Goal: Task Accomplishment & Management: Use online tool/utility

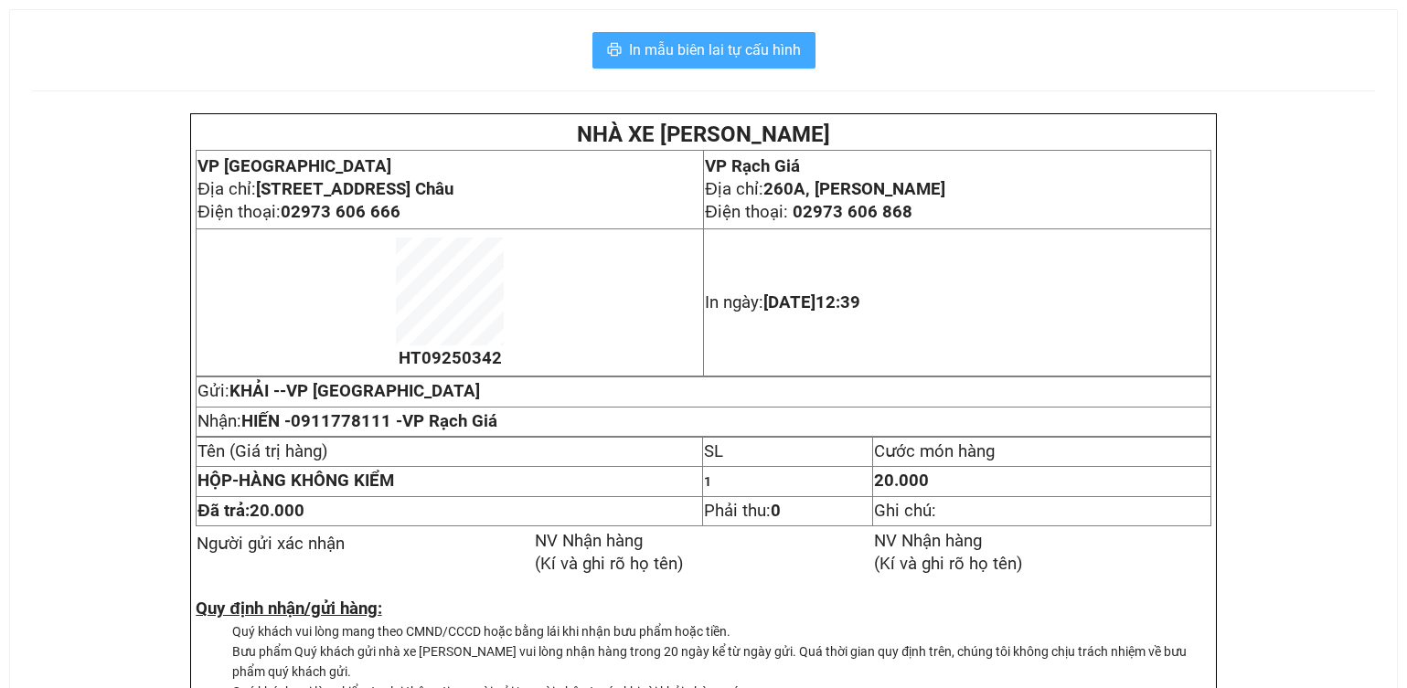
click at [741, 56] on span "In mẫu biên lai tự cấu hình" at bounding box center [715, 49] width 172 height 23
click at [726, 46] on span "In mẫu biên lai tự cấu hình" at bounding box center [715, 49] width 172 height 23
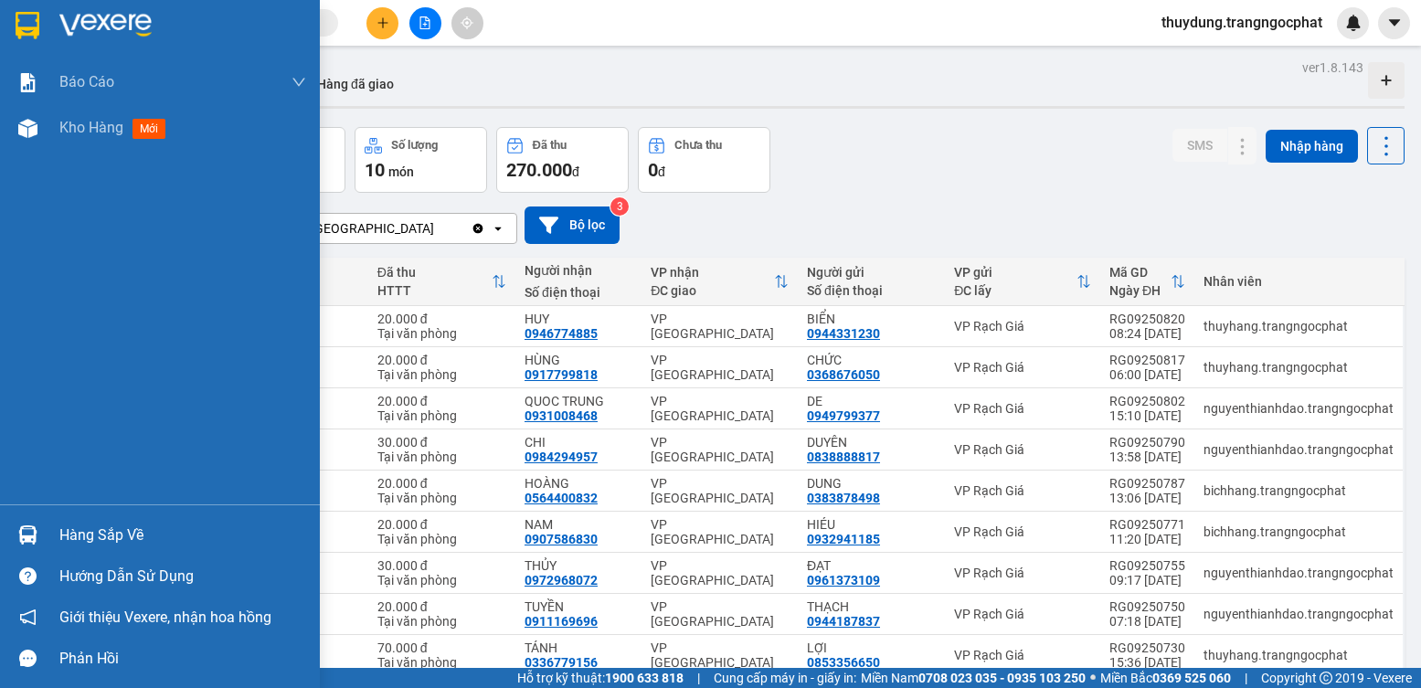
scroll to position [124, 0]
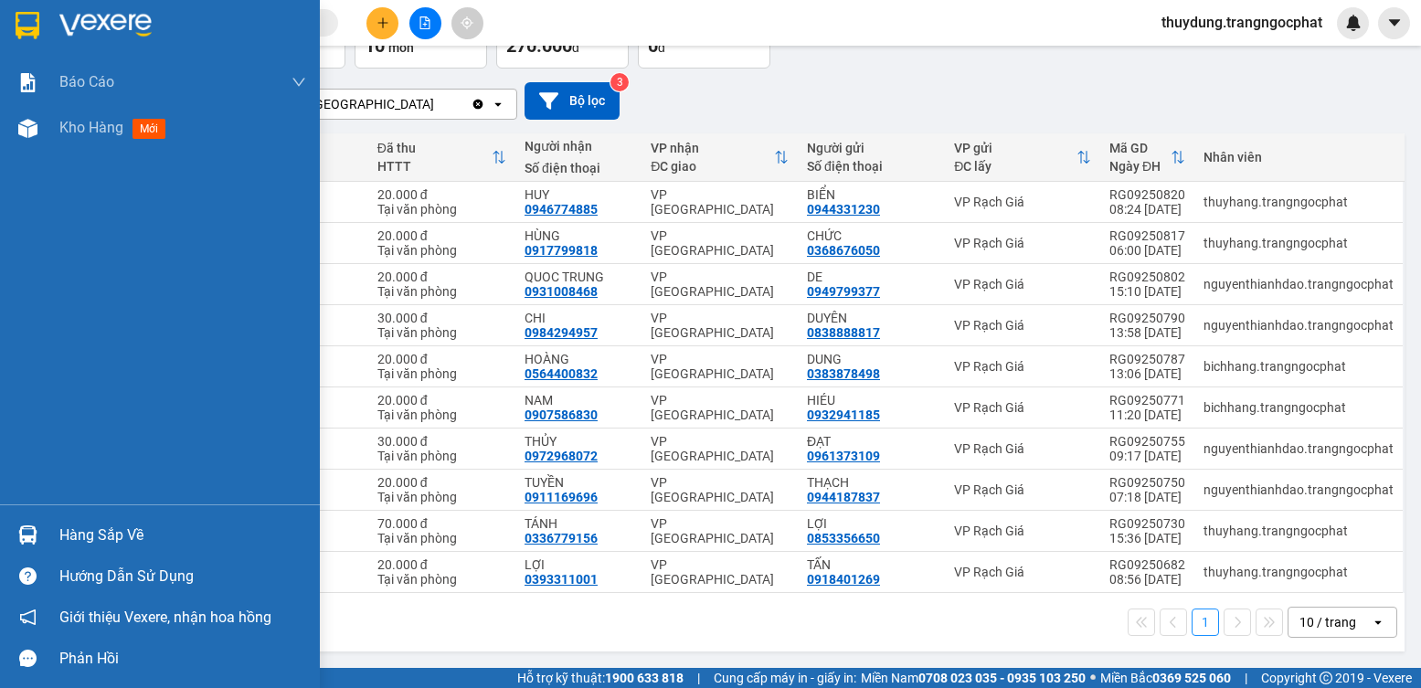
click at [87, 534] on div "Hàng sắp về" at bounding box center [182, 535] width 247 height 27
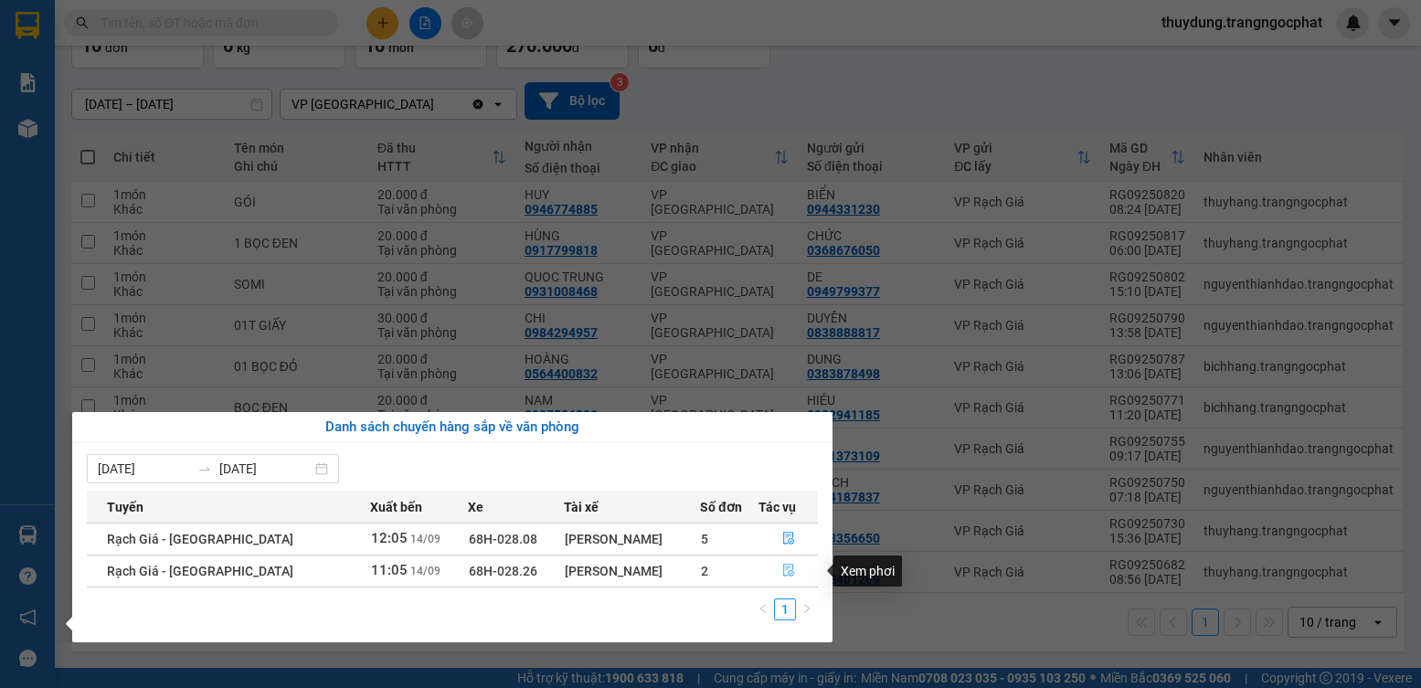
click at [787, 570] on icon "file-done" at bounding box center [788, 571] width 11 height 13
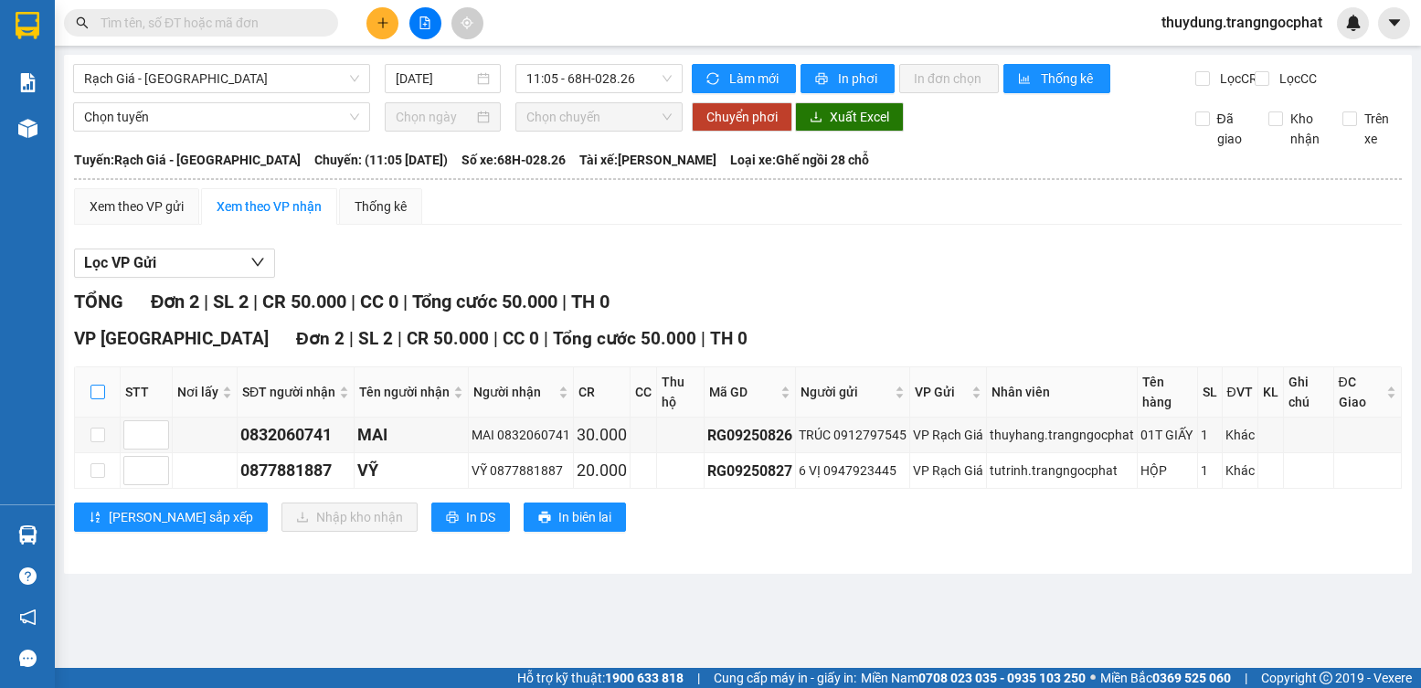
click at [90, 397] on input "checkbox" at bounding box center [97, 392] width 15 height 15
checkbox input "true"
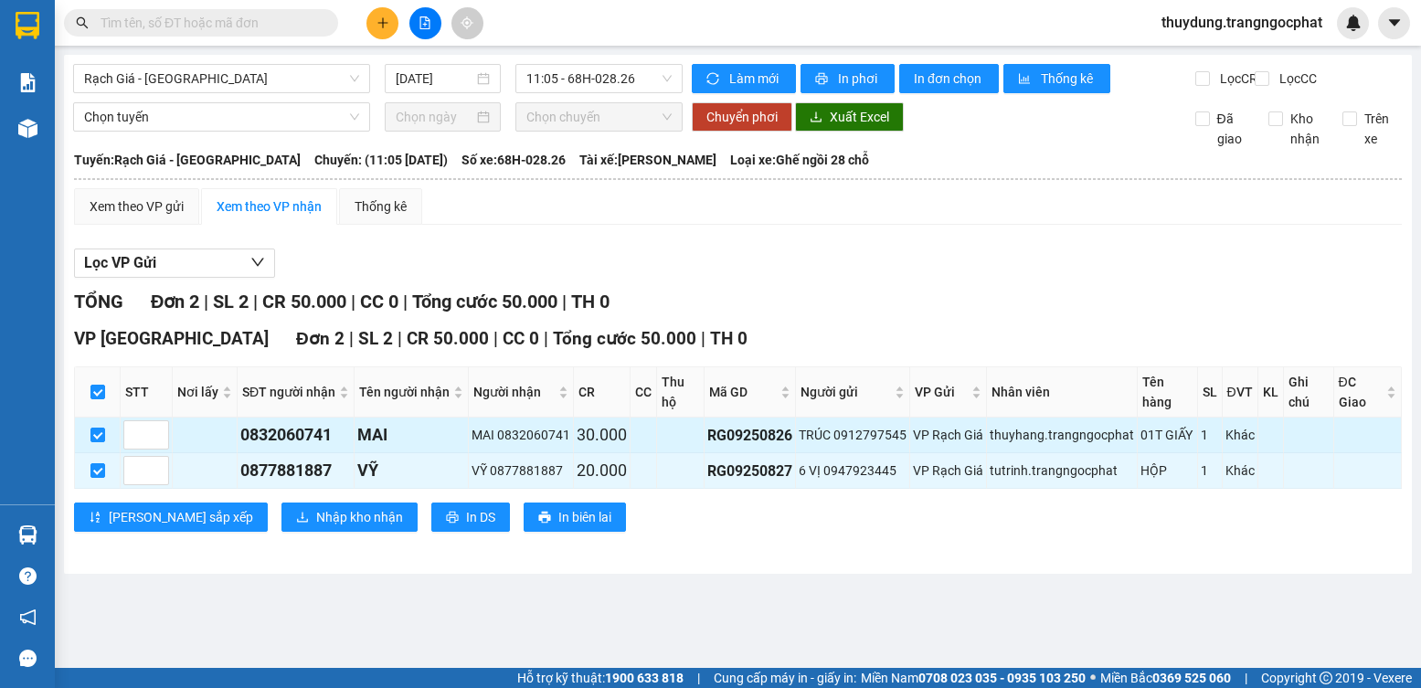
click at [297, 431] on div "0832060741" at bounding box center [295, 435] width 111 height 26
copy div "0832060741"
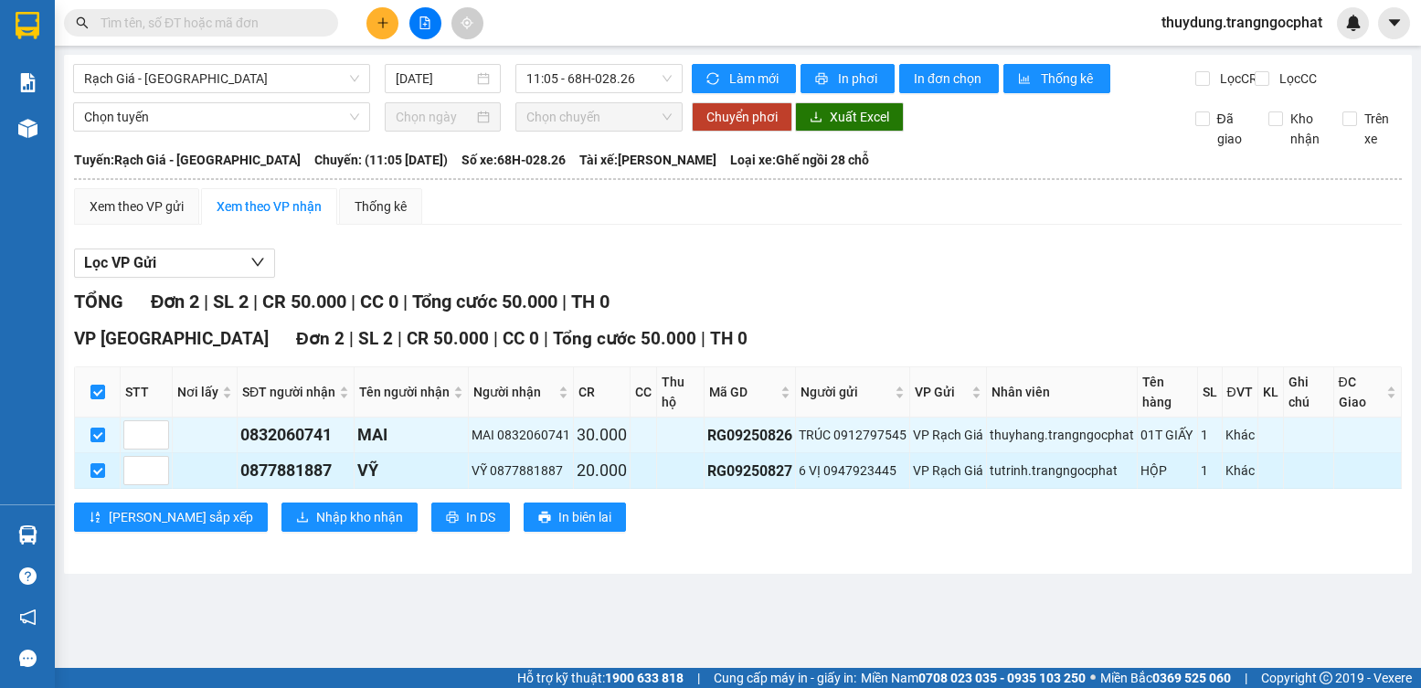
click at [309, 458] on div "0877881887" at bounding box center [295, 471] width 111 height 26
copy div "0877881887"
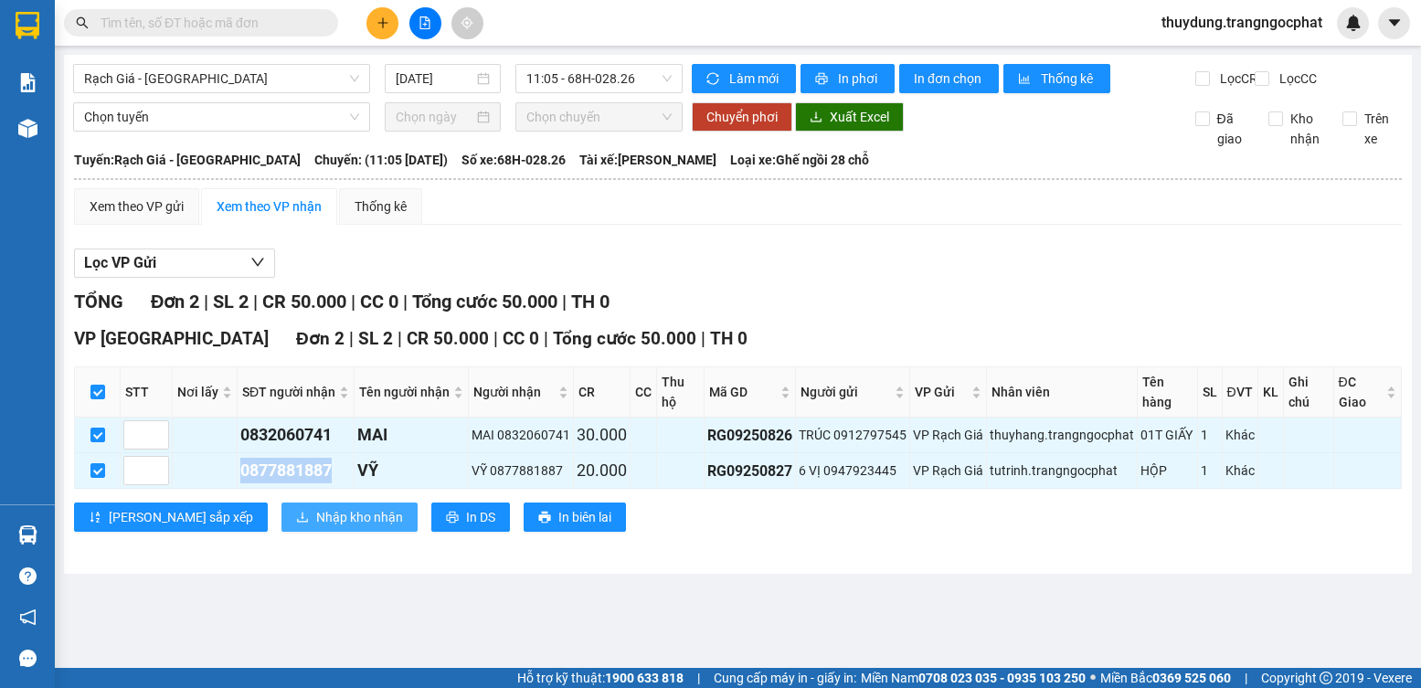
click at [316, 510] on span "Nhập kho nhận" at bounding box center [359, 517] width 87 height 20
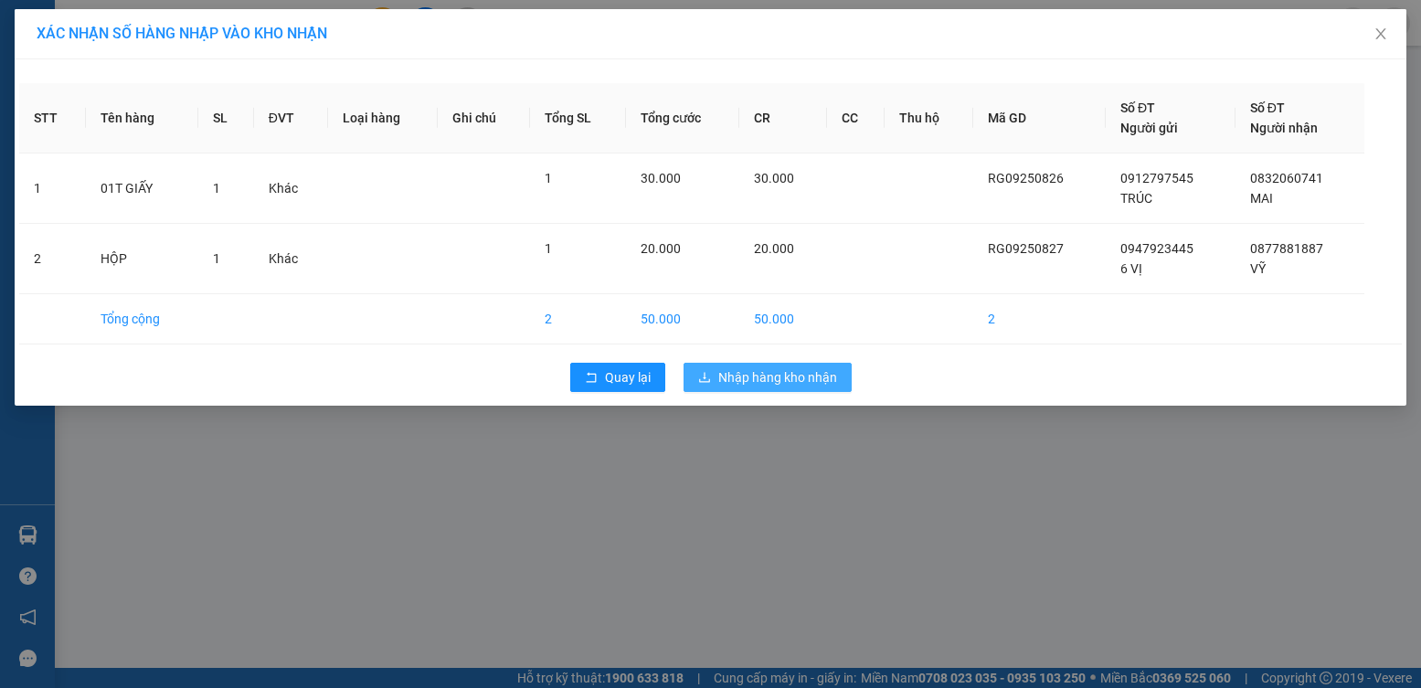
click at [833, 372] on span "Nhập hàng kho nhận" at bounding box center [778, 377] width 119 height 20
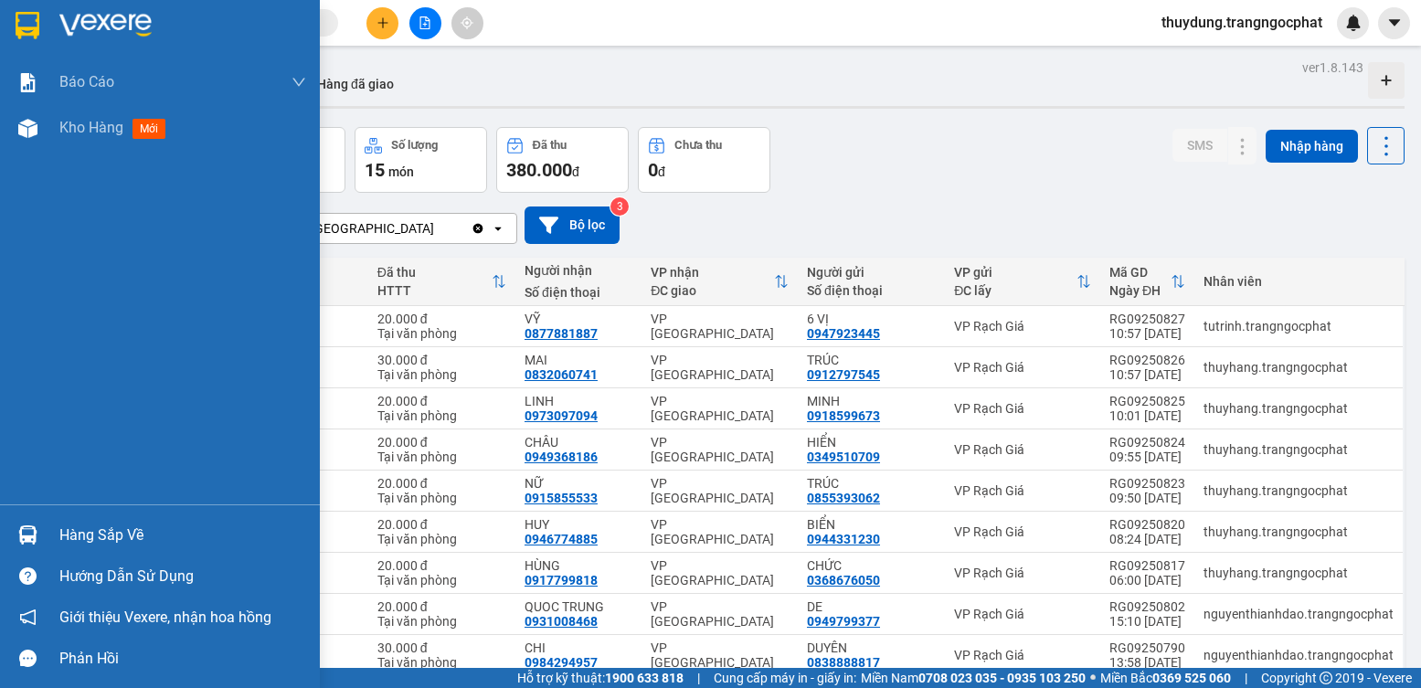
click at [87, 528] on div "Hàng sắp về" at bounding box center [182, 535] width 247 height 27
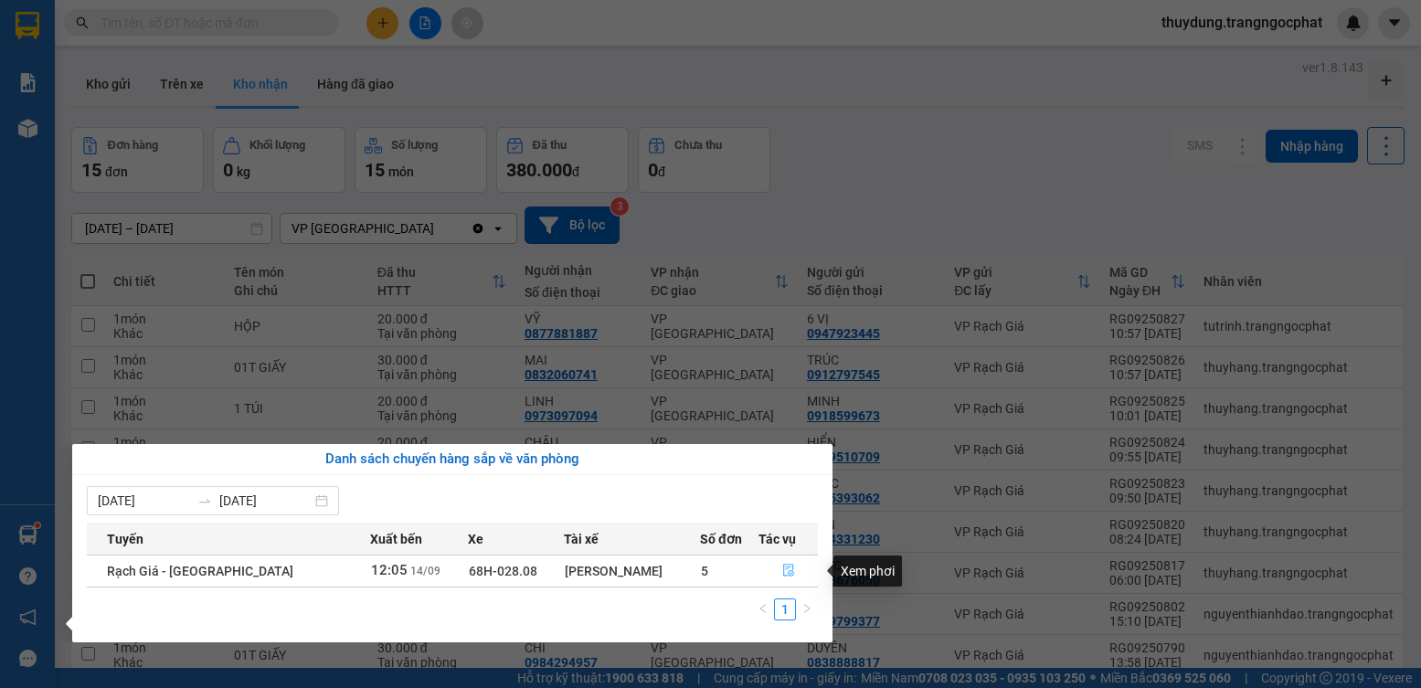
click at [782, 571] on icon "file-done" at bounding box center [788, 570] width 13 height 13
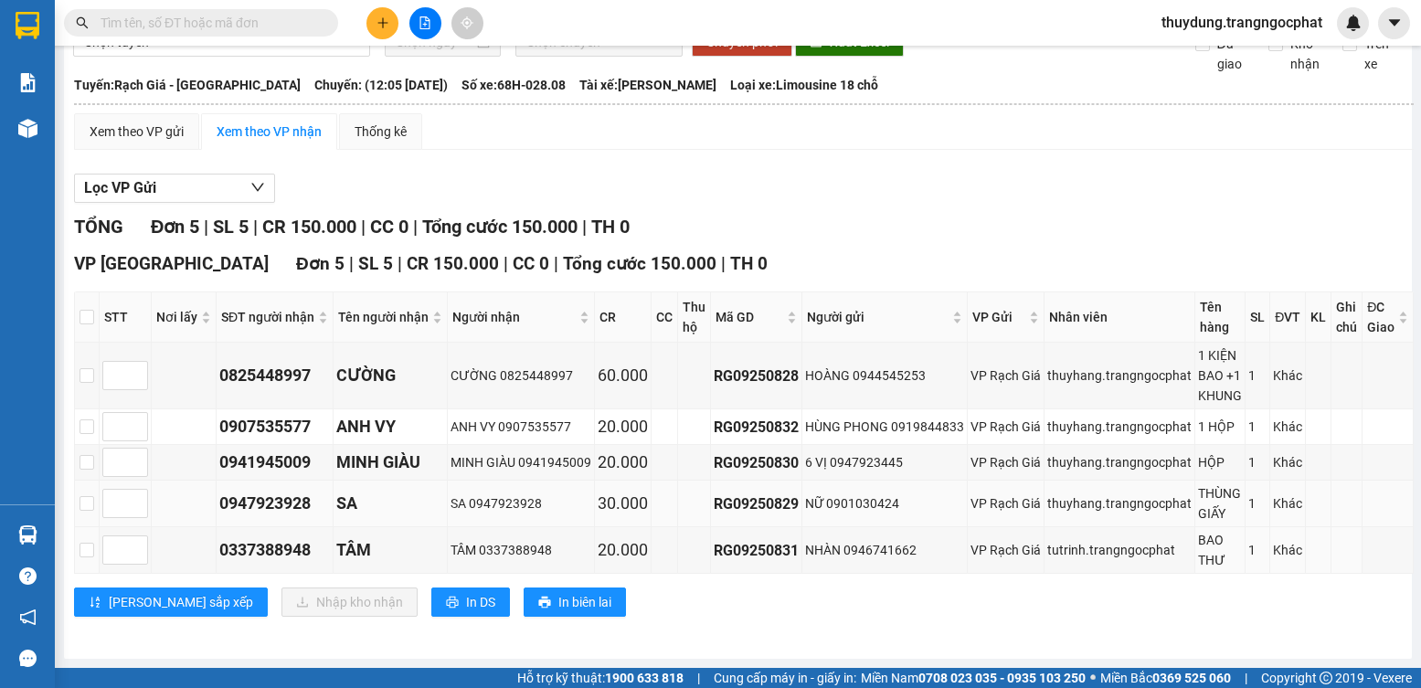
scroll to position [111, 0]
click at [254, 364] on div "0825448997" at bounding box center [274, 376] width 111 height 26
copy div "0825448997"
click at [226, 432] on div "0907535577" at bounding box center [274, 427] width 111 height 26
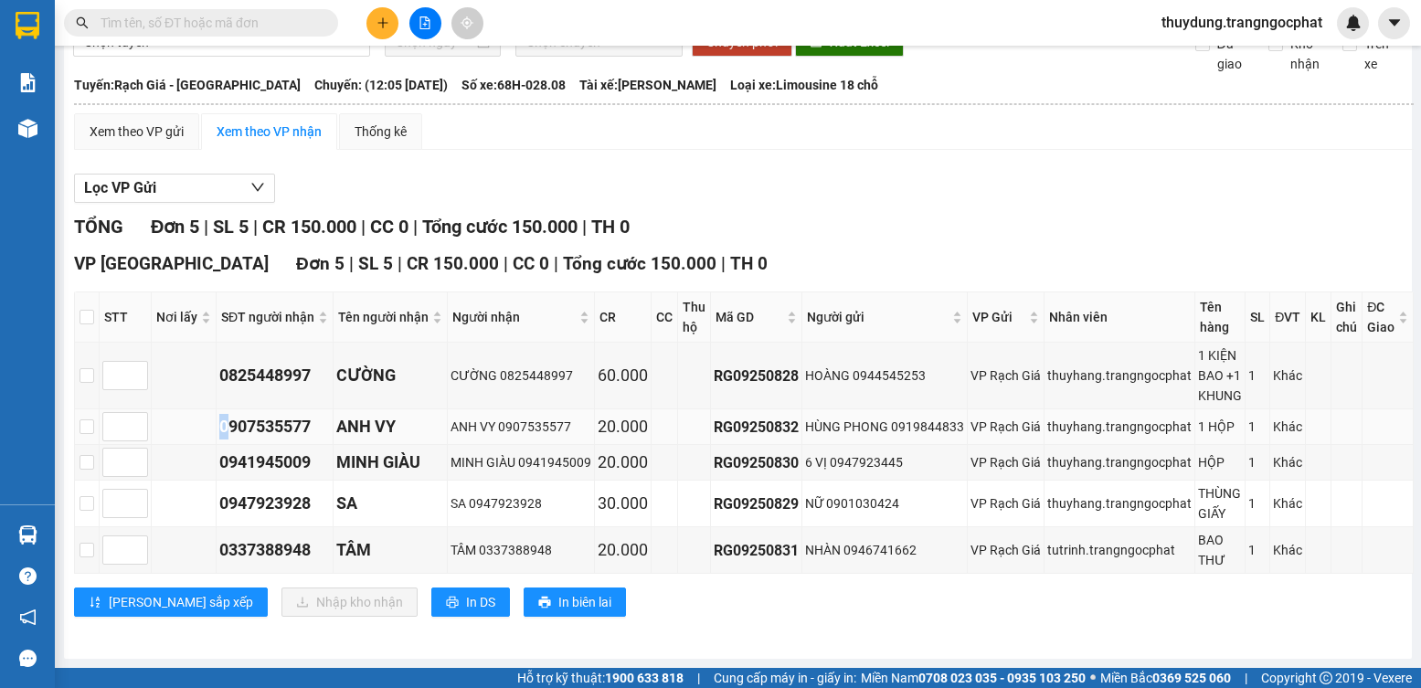
click at [226, 432] on div "0907535577" at bounding box center [274, 427] width 111 height 26
drag, startPoint x: 227, startPoint y: 431, endPoint x: 239, endPoint y: 433, distance: 12.0
click at [239, 433] on div "0907535577" at bounding box center [274, 427] width 111 height 26
copy div "0907535577"
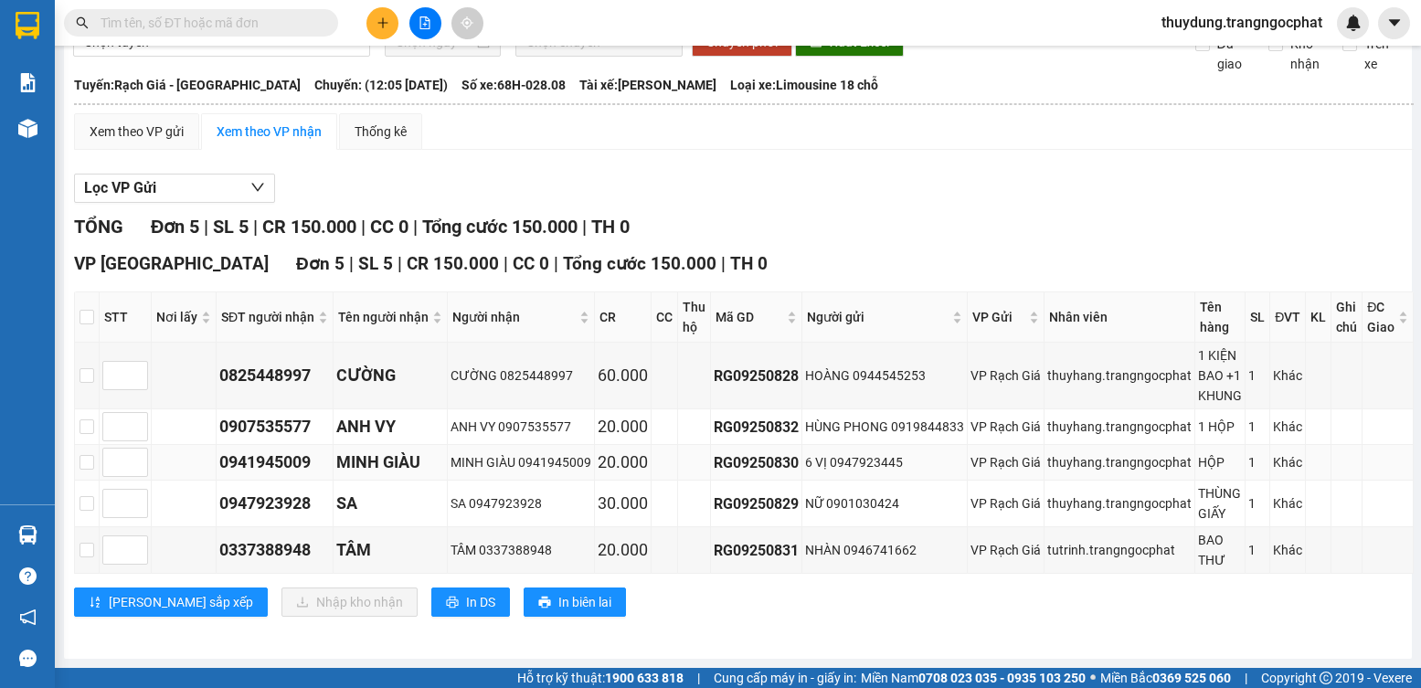
click at [269, 473] on div "0941945009" at bounding box center [274, 463] width 111 height 26
copy div "0941945009"
click at [270, 515] on div "0947923928" at bounding box center [274, 504] width 111 height 26
click at [269, 515] on div "0947923928" at bounding box center [274, 504] width 111 height 26
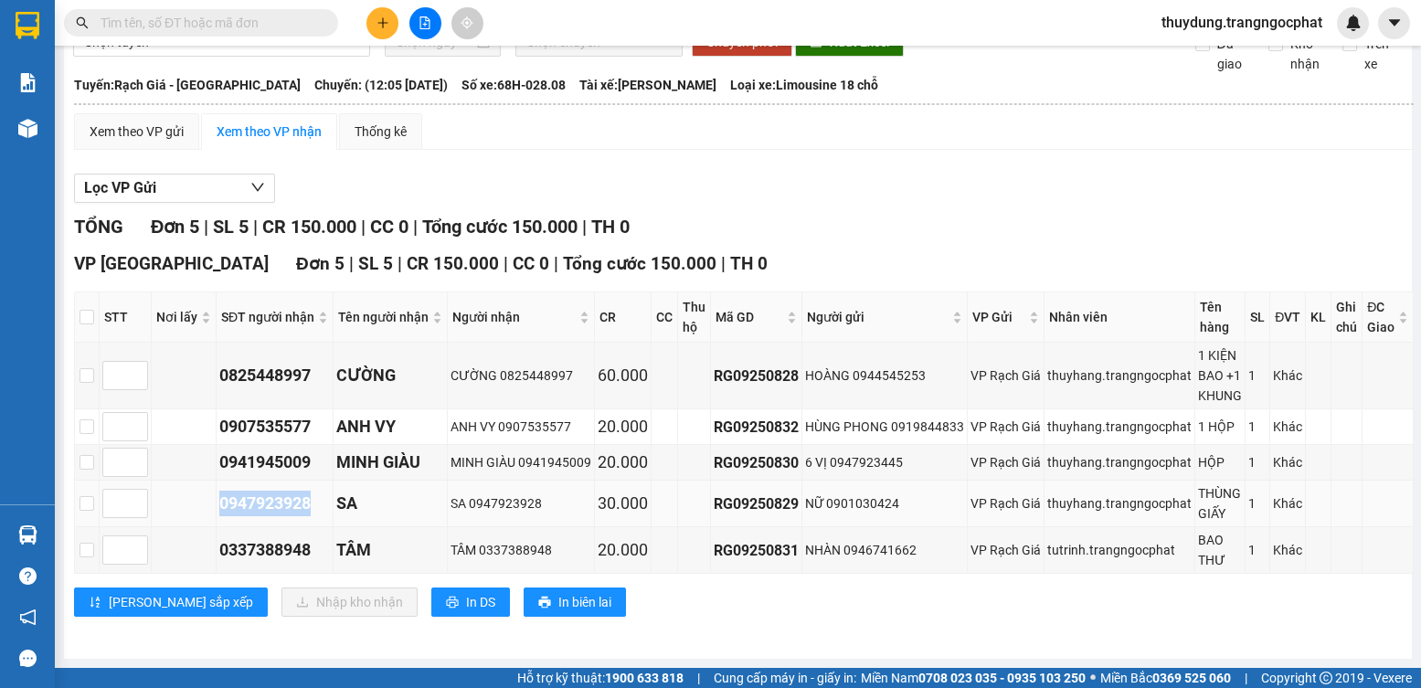
copy div "0947923928"
click at [296, 557] on div "0337388948" at bounding box center [274, 551] width 111 height 26
copy div "0337388948"
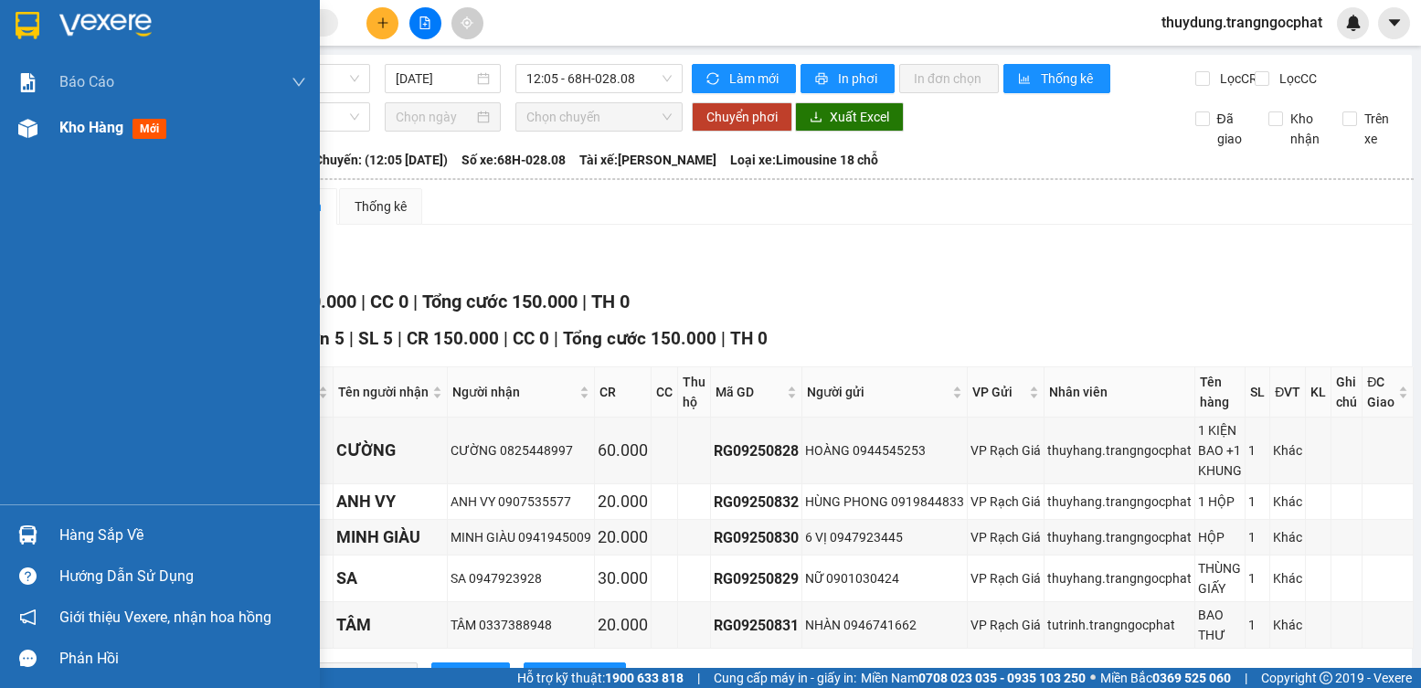
click at [165, 125] on span "mới" at bounding box center [150, 129] width 34 height 20
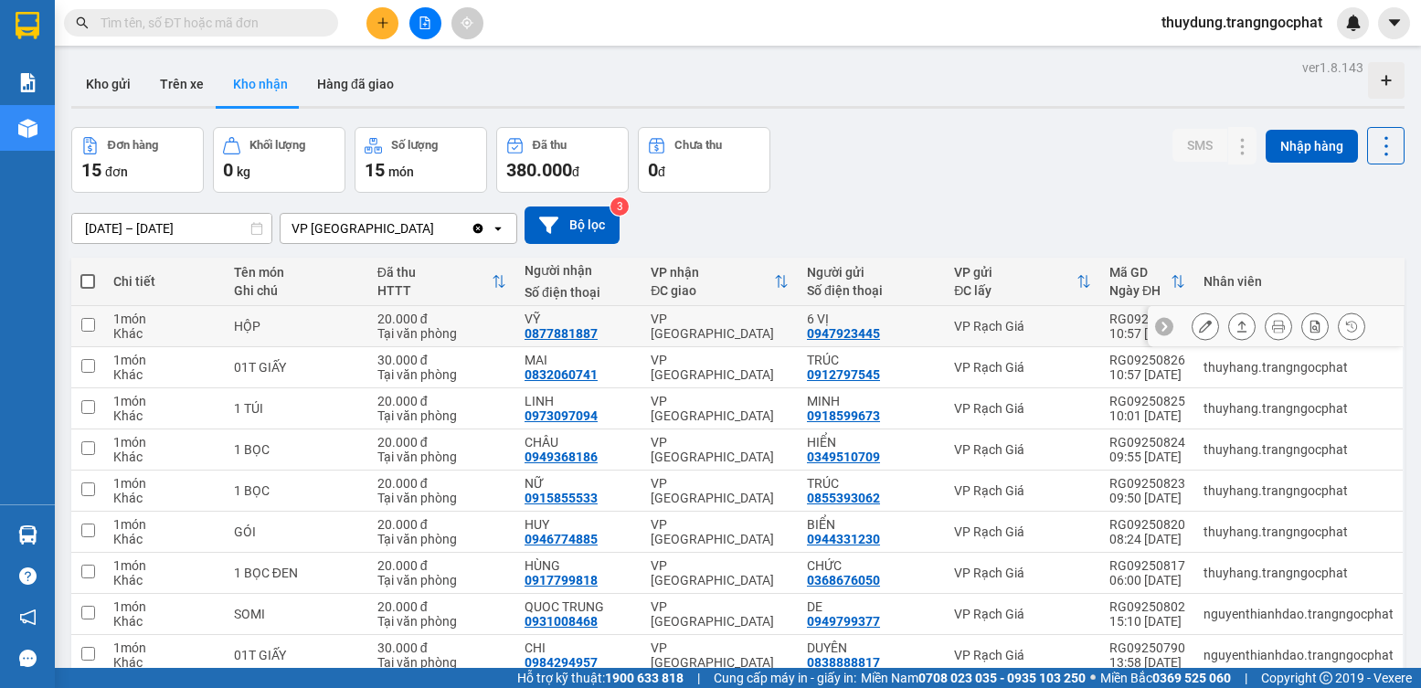
scroll to position [124, 0]
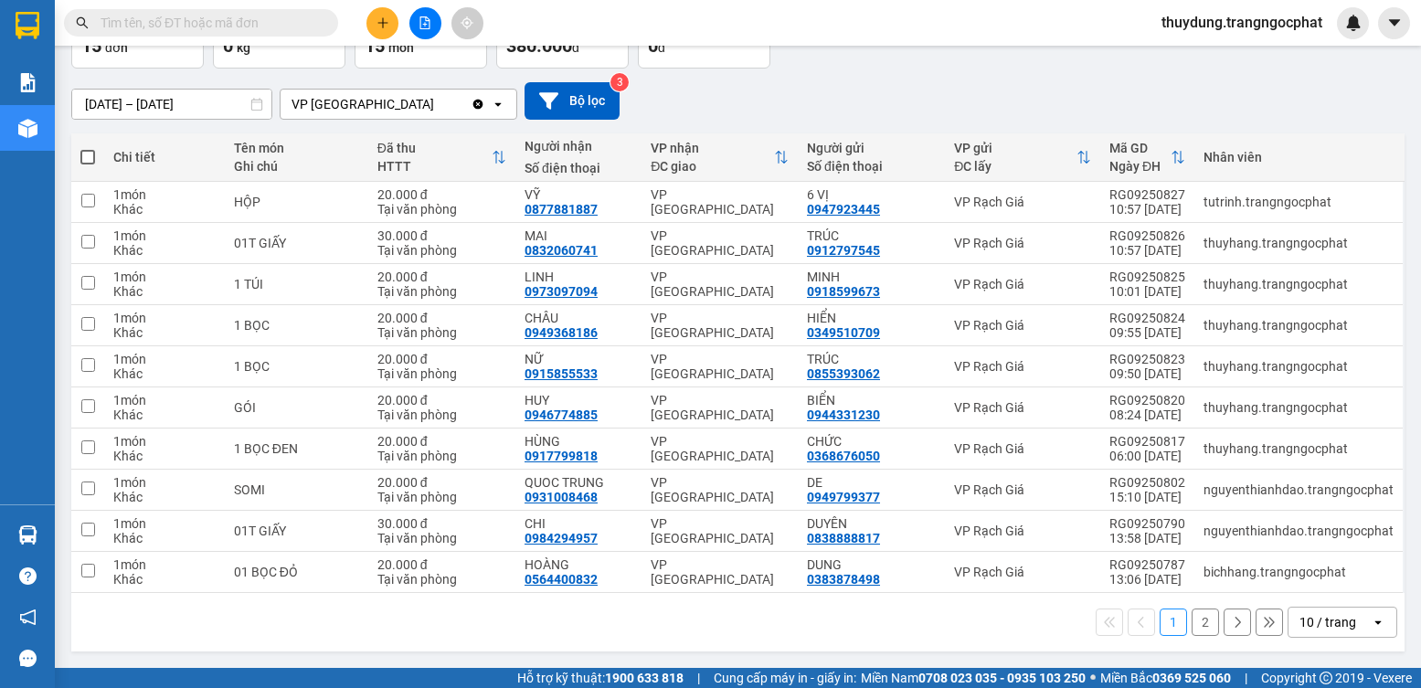
click at [291, 12] on span at bounding box center [201, 22] width 274 height 27
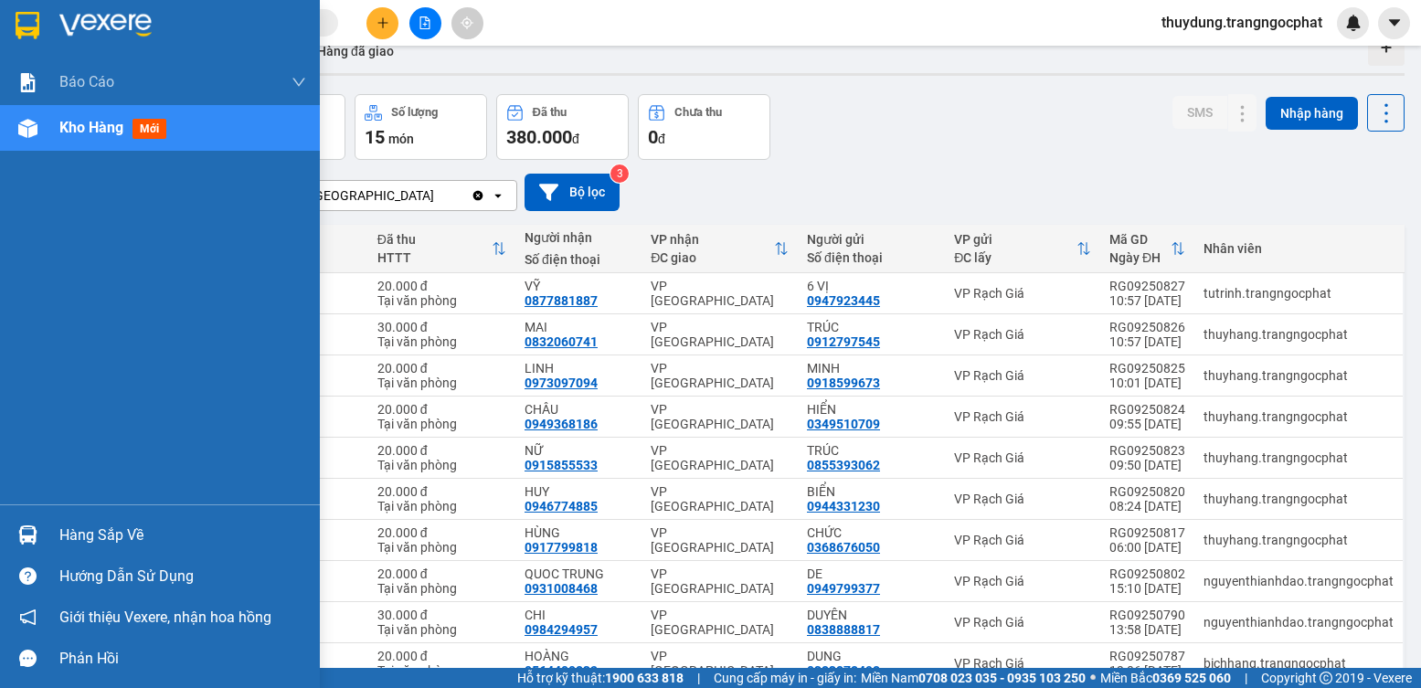
click at [88, 539] on div "Hàng sắp về" at bounding box center [182, 535] width 247 height 27
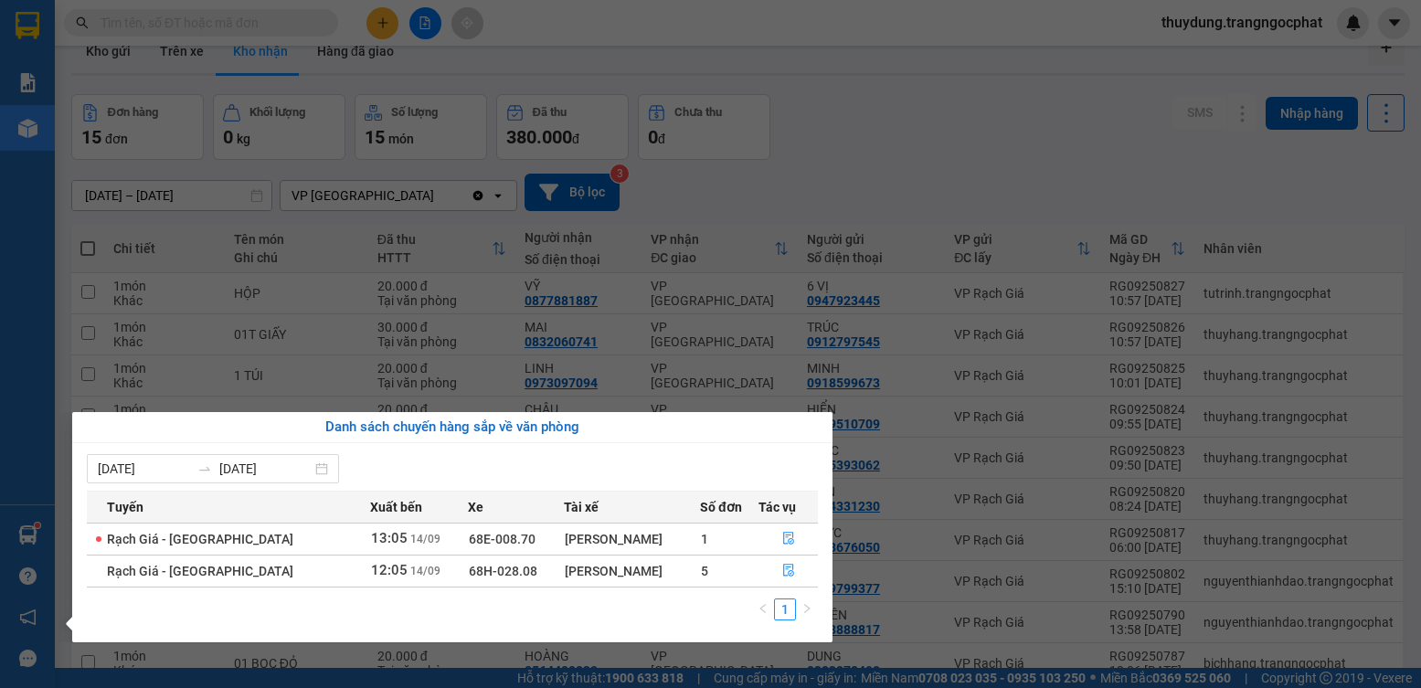
click at [23, 318] on div "Báo cáo Doanh số tạo đơn theo VP gửi mới (nhà xe) Doanh số tạo đơn theo VP gửi …" at bounding box center [27, 344] width 55 height 688
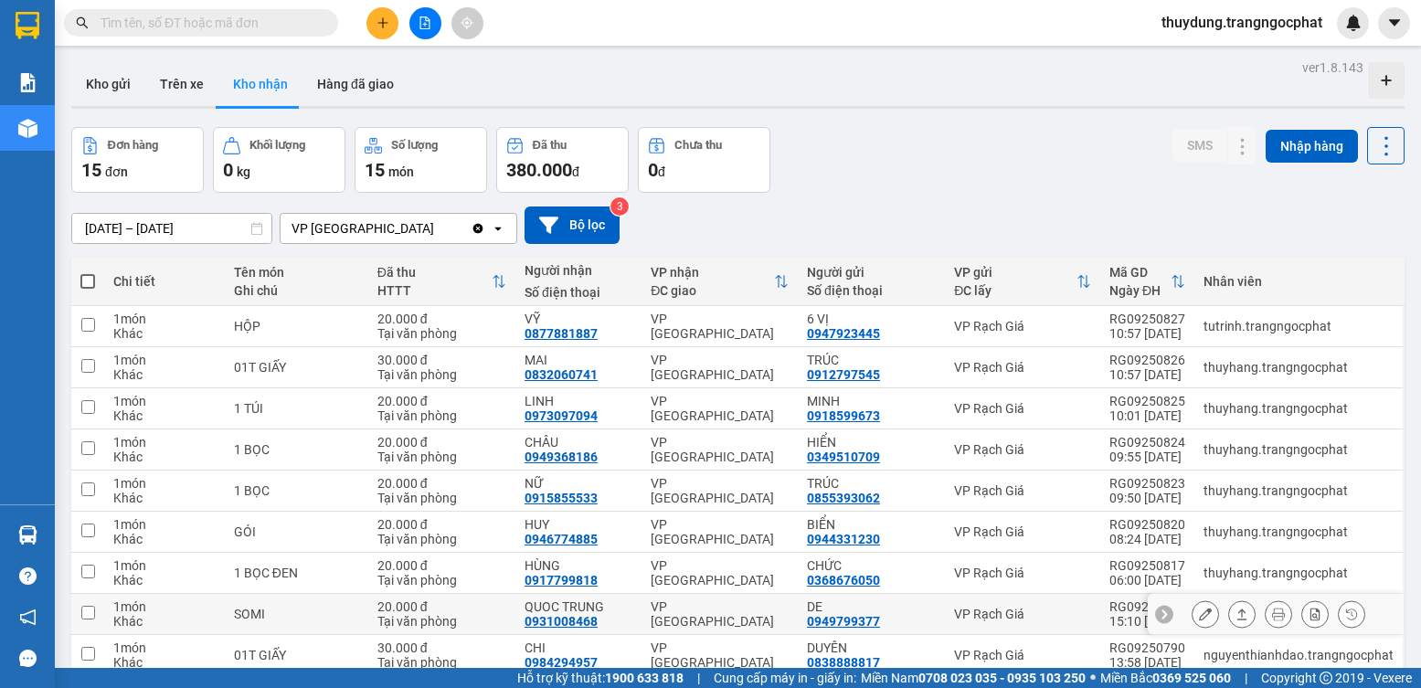
scroll to position [124, 0]
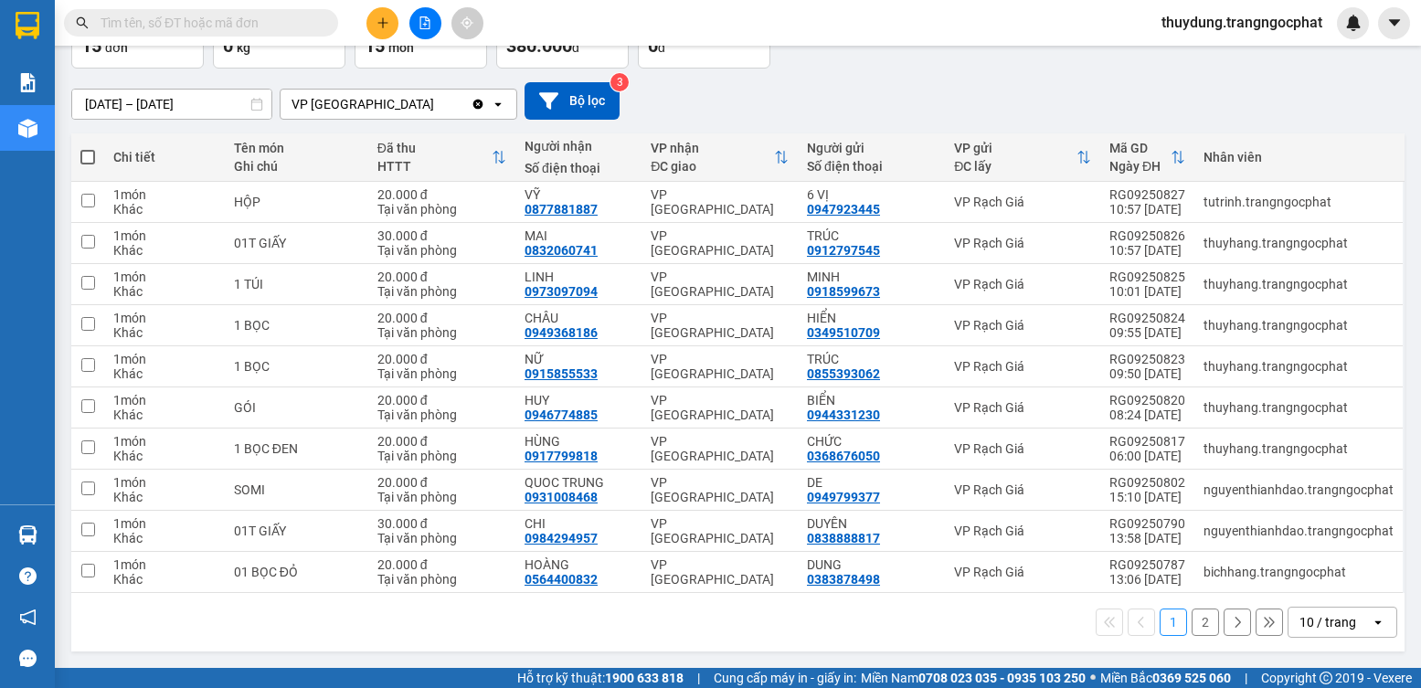
click at [1160, 622] on button "1" at bounding box center [1173, 622] width 27 height 27
click at [1160, 621] on button "1" at bounding box center [1173, 622] width 27 height 27
click at [1230, 364] on button at bounding box center [1243, 367] width 26 height 32
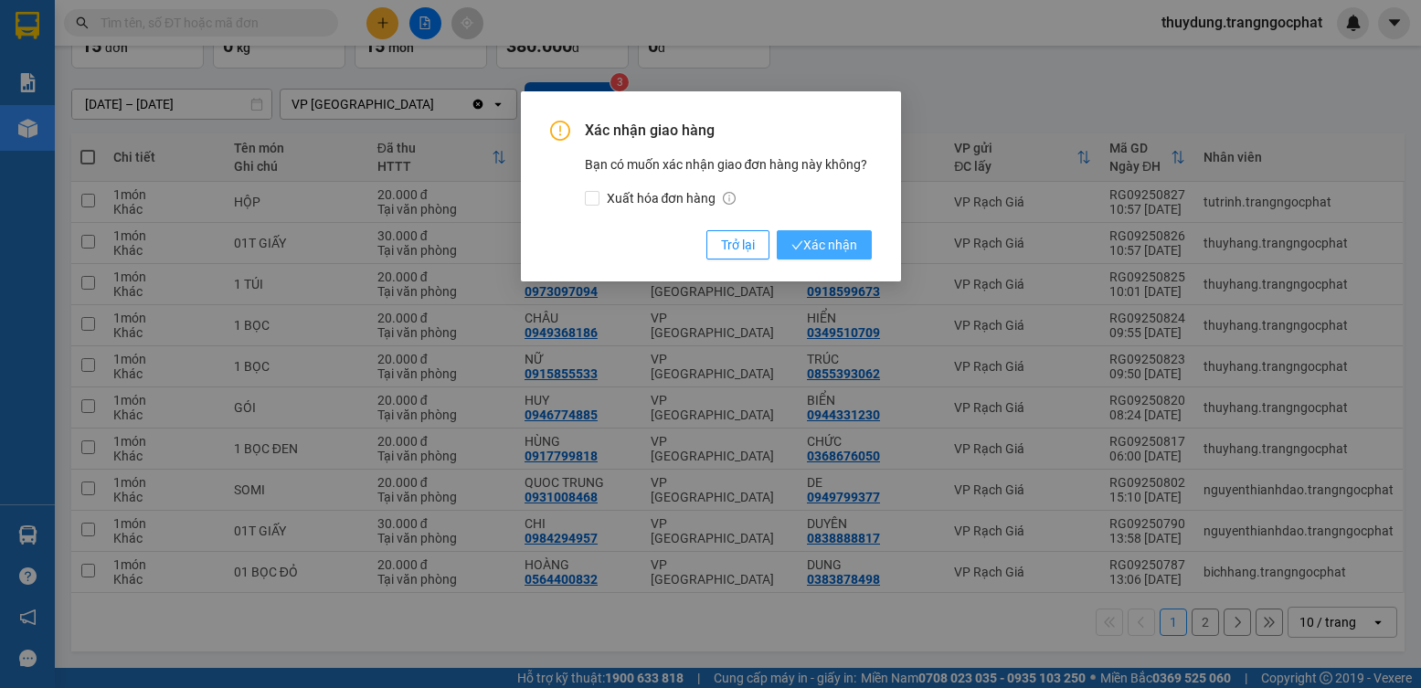
click at [814, 248] on span "Xác nhận" at bounding box center [825, 245] width 66 height 20
